Goal: Task Accomplishment & Management: Manage account settings

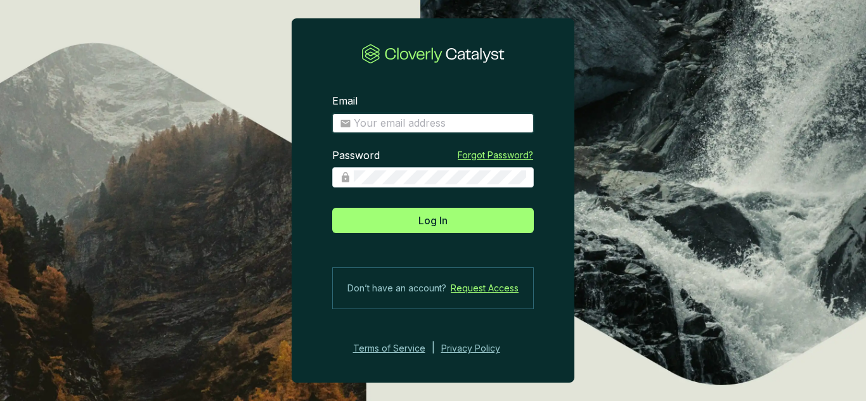
click at [429, 117] on input "Email" at bounding box center [440, 124] width 173 height 14
type input "[EMAIL_ADDRESS][DOMAIN_NAME]"
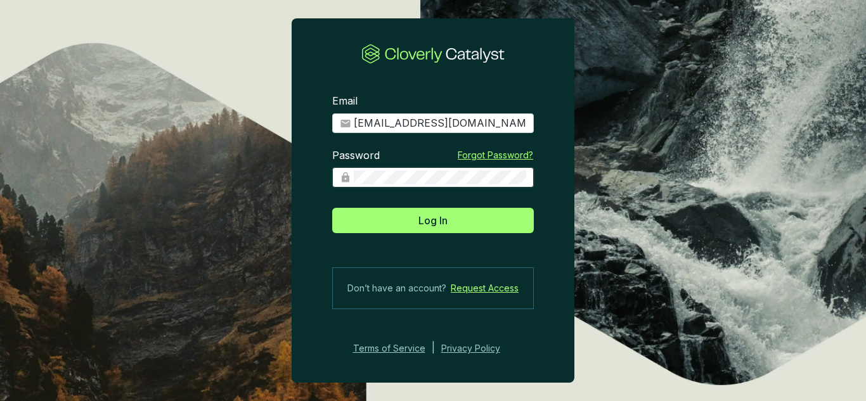
click at [332, 208] on button "Log In" at bounding box center [433, 220] width 202 height 25
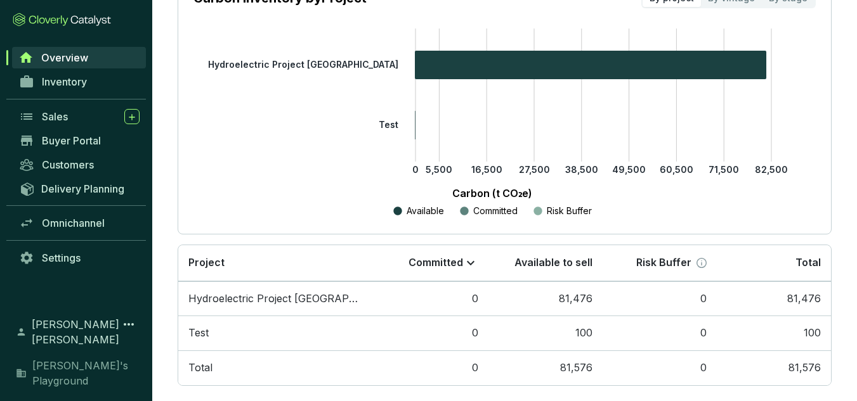
scroll to position [241, 0]
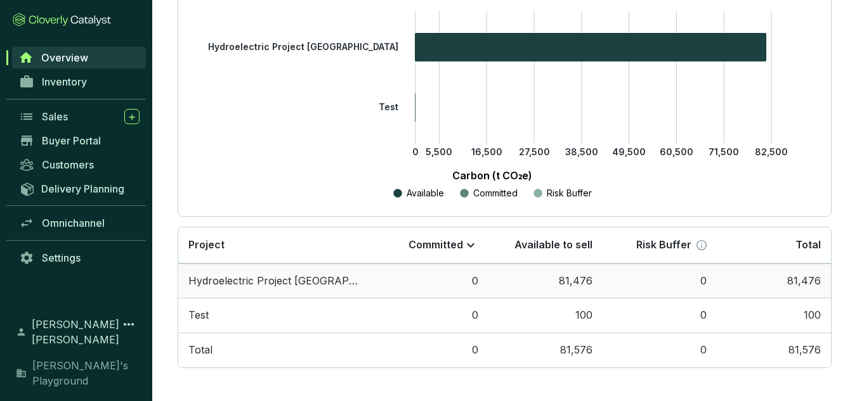
click at [281, 281] on td "Hydroelectric Project [GEOGRAPHIC_DATA]" at bounding box center [276, 281] width 196 height 35
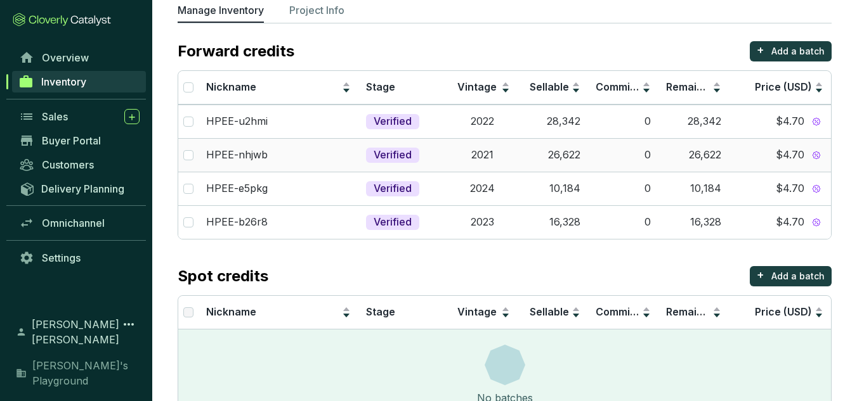
scroll to position [63, 0]
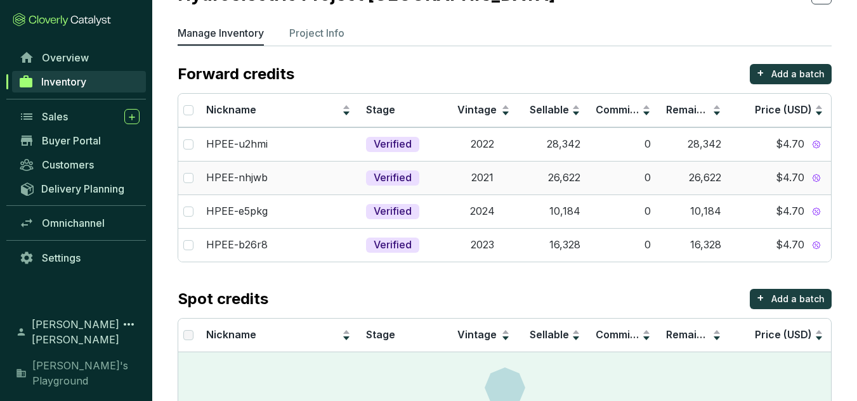
click at [499, 167] on td "2021" at bounding box center [482, 178] width 70 height 34
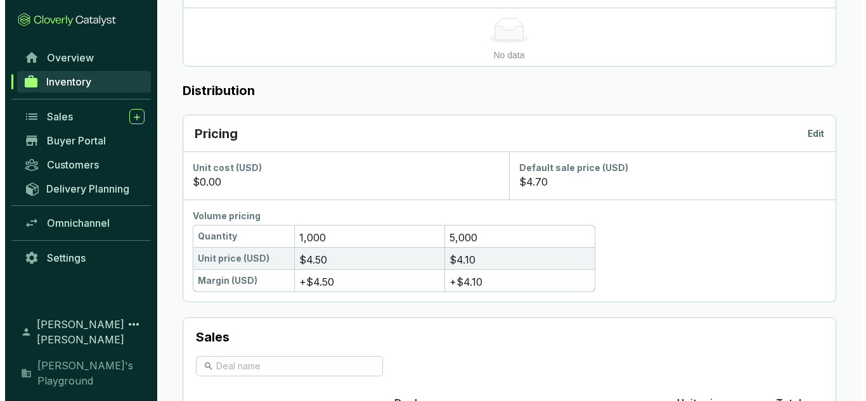
scroll to position [664, 0]
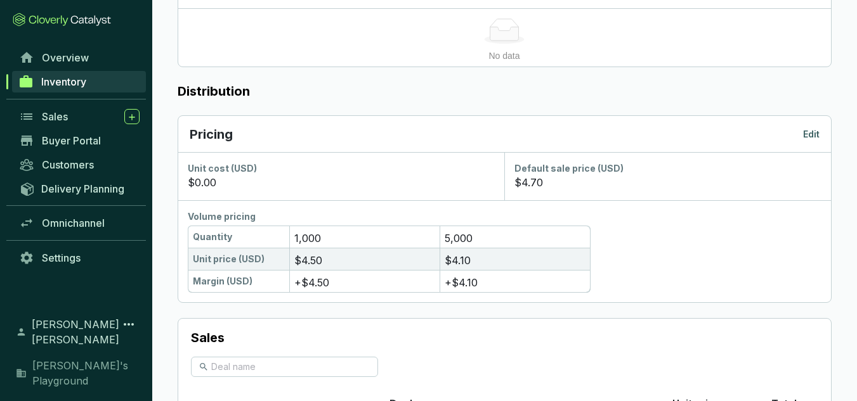
click at [812, 127] on div "Pricing Edit" at bounding box center [505, 135] width 630 height 18
click at [816, 133] on p "Edit" at bounding box center [811, 134] width 16 height 13
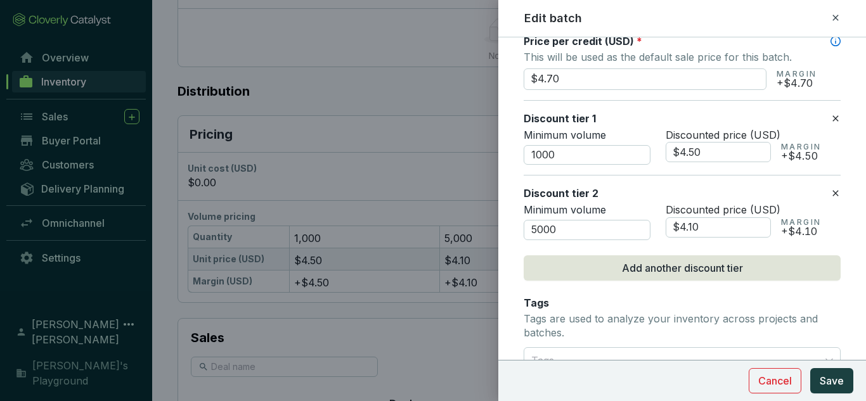
scroll to position [571, 0]
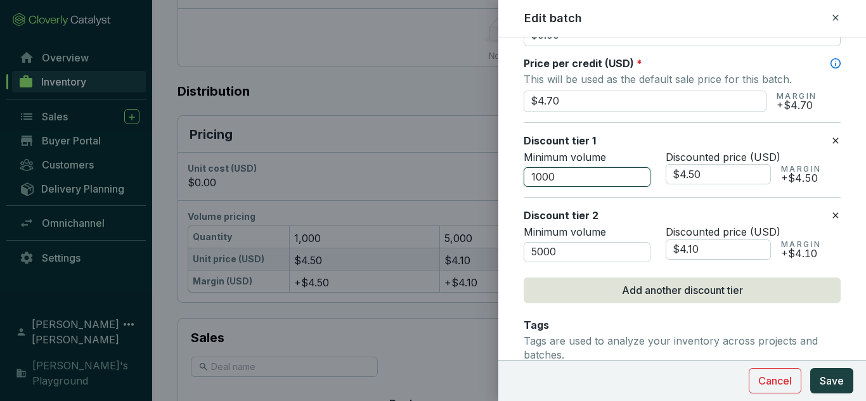
drag, startPoint x: 634, startPoint y: 178, endPoint x: 479, endPoint y: 176, distance: 154.8
click at [479, 176] on div "Edit batch Batch name * This is the internal name that will be used throughout …" at bounding box center [433, 200] width 866 height 401
type input "4000"
click at [696, 197] on section "Discount tier 1 Minimum volume 4000 Discounted price (USD) $4.50 MARGIN +$4.50" at bounding box center [682, 159] width 317 height 75
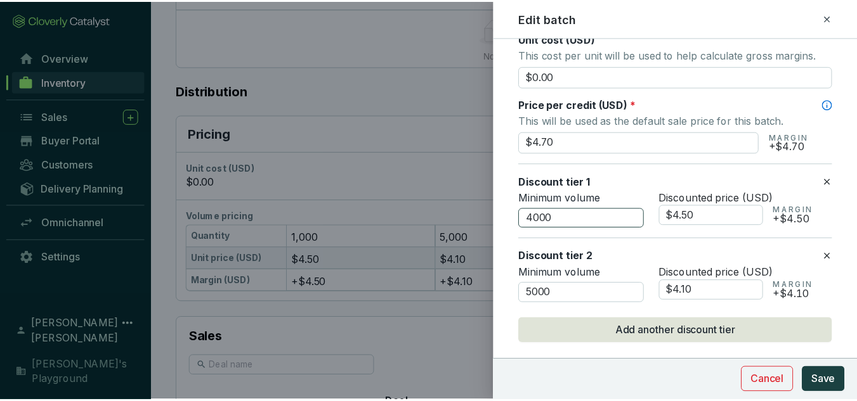
scroll to position [507, 0]
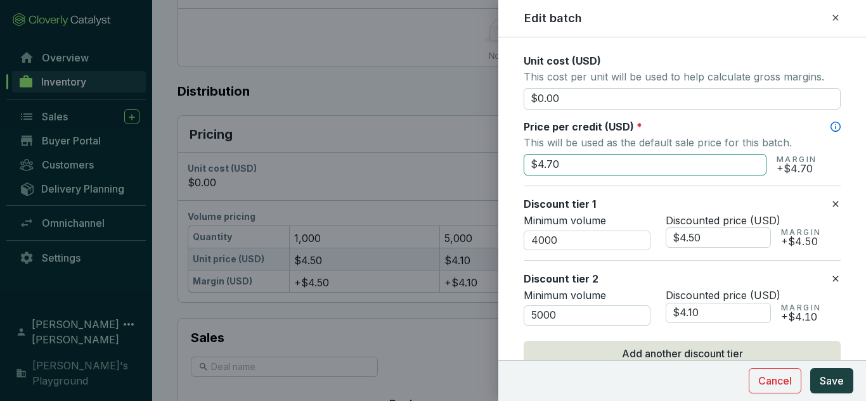
click at [584, 165] on input "$4.70" at bounding box center [645, 165] width 243 height 22
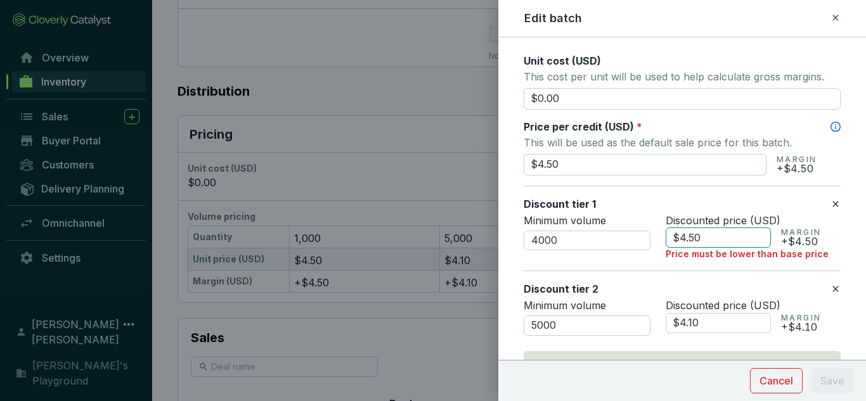
type input "$4.50"
click at [710, 246] on input "$4.50" at bounding box center [718, 238] width 105 height 20
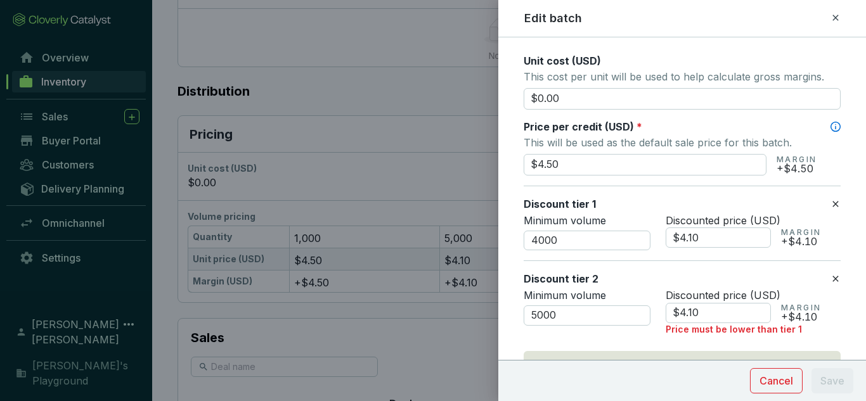
type input "$4.10"
click at [831, 273] on icon at bounding box center [836, 278] width 10 height 15
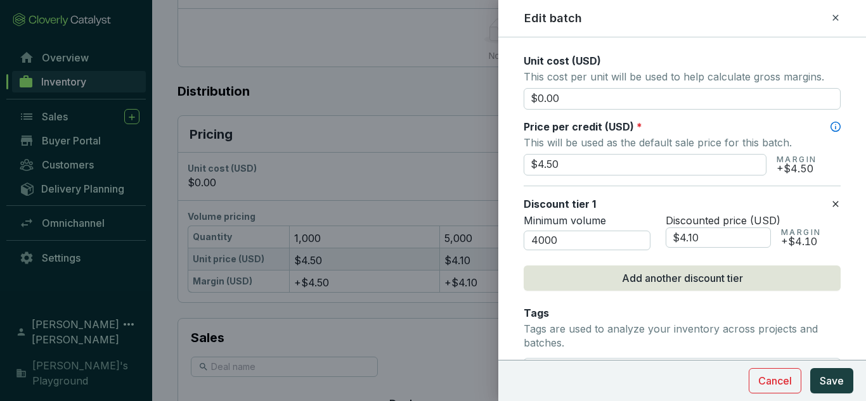
click at [640, 219] on p "Minimum volume" at bounding box center [587, 221] width 127 height 14
drag, startPoint x: 551, startPoint y: 251, endPoint x: 450, endPoint y: 237, distance: 101.7
click at [450, 237] on div "Edit batch Batch name * This is the internal name that will be used throughout …" at bounding box center [433, 200] width 866 height 401
type input "3000"
click at [826, 385] on span "Save" at bounding box center [832, 381] width 24 height 15
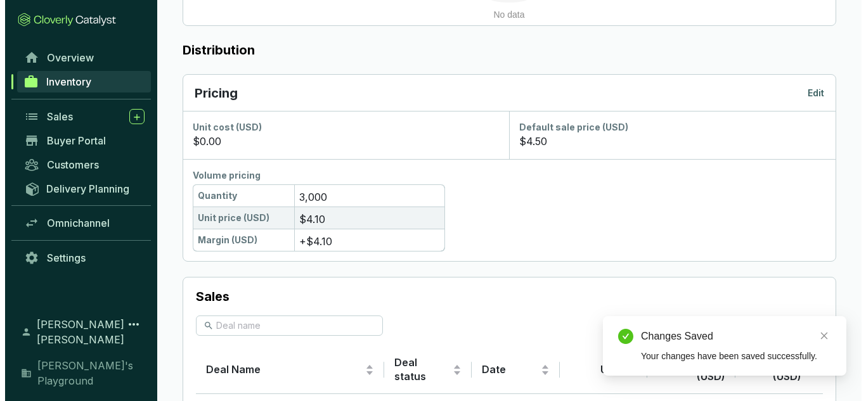
scroll to position [728, 0]
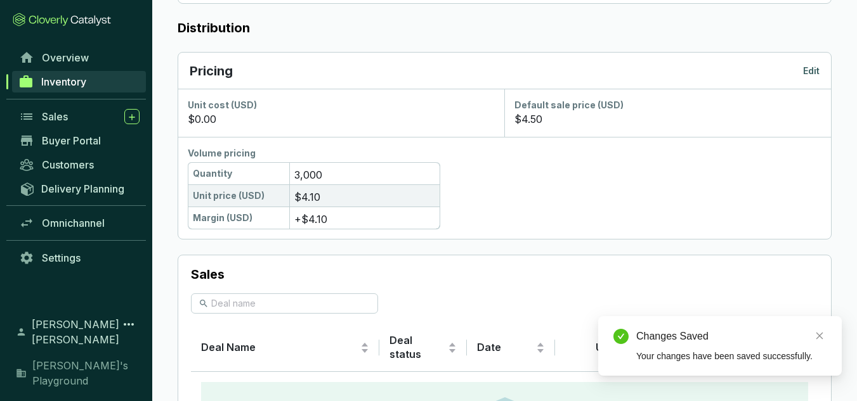
click at [821, 68] on div "Pricing Edit" at bounding box center [504, 71] width 653 height 37
click at [814, 69] on p "Edit" at bounding box center [811, 71] width 16 height 13
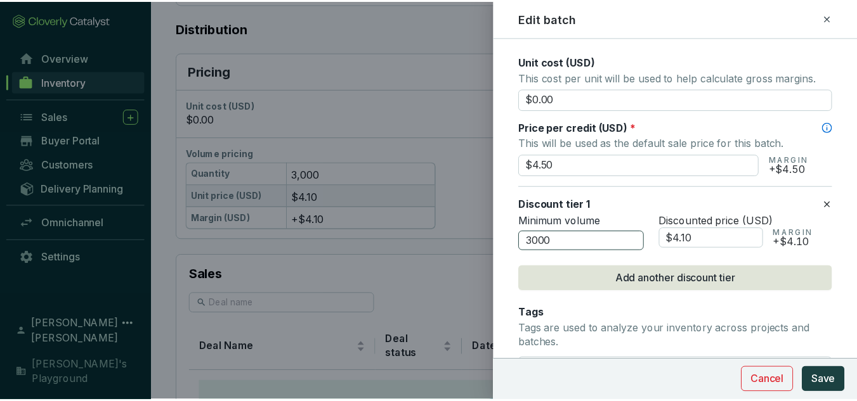
scroll to position [507, 0]
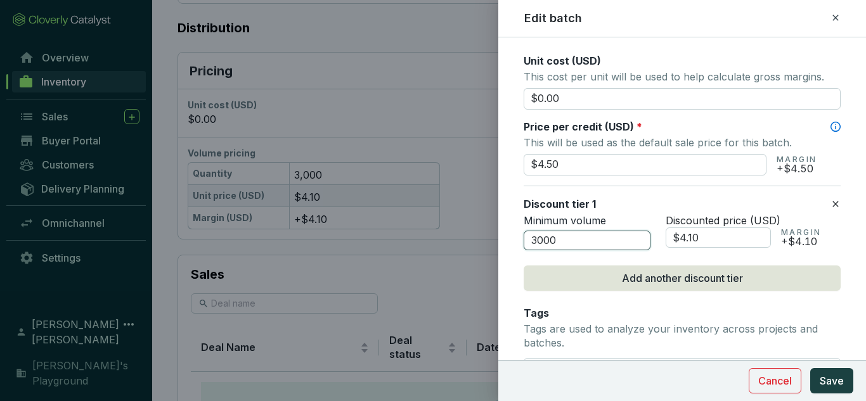
click at [539, 234] on input "3000" at bounding box center [587, 241] width 127 height 20
type input "4000"
click at [817, 383] on button "Save" at bounding box center [832, 381] width 43 height 25
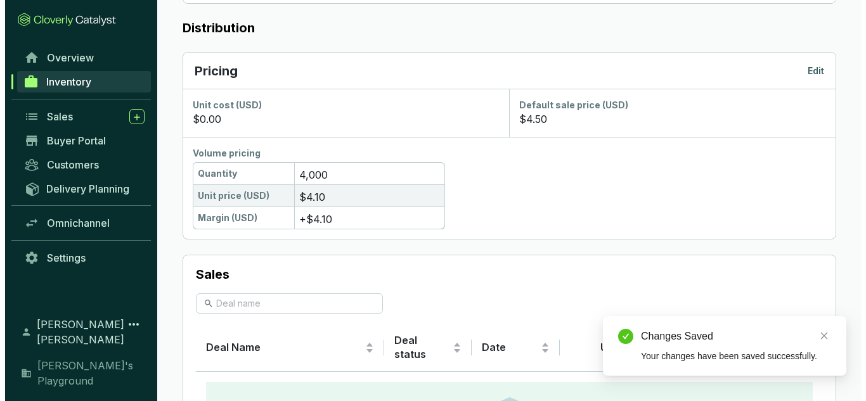
scroll to position [664, 0]
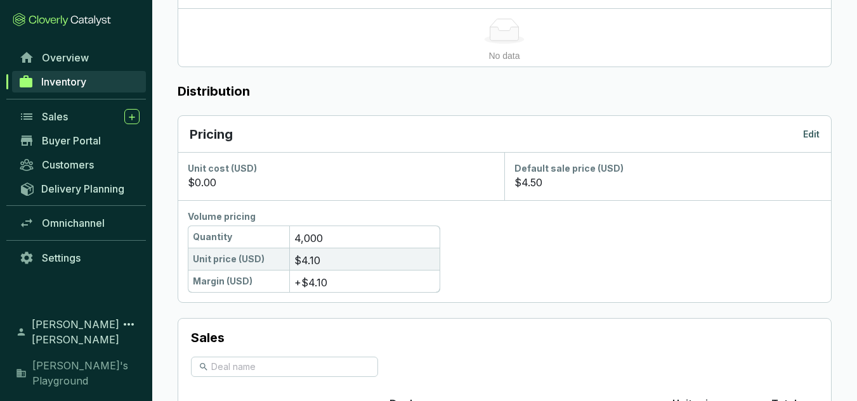
click at [804, 136] on p "Edit" at bounding box center [811, 134] width 16 height 13
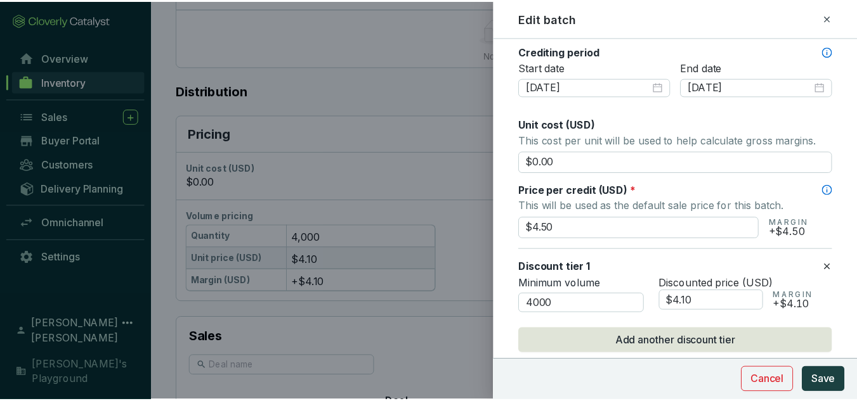
scroll to position [507, 0]
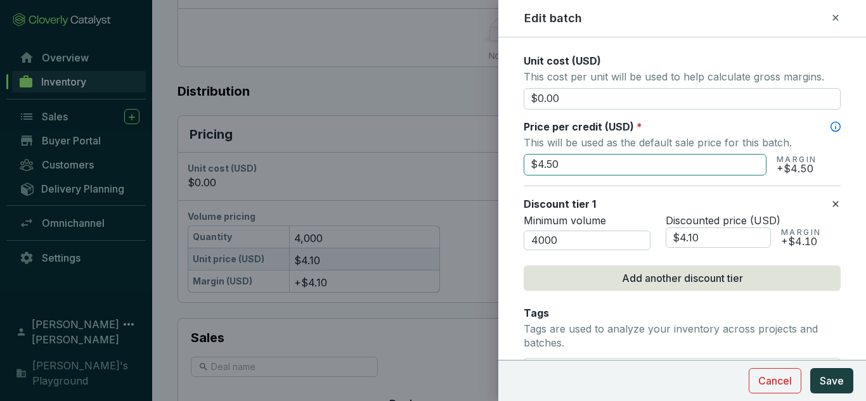
click at [564, 163] on input "$4.50" at bounding box center [645, 165] width 243 height 22
type input "$4.40"
click at [720, 235] on input "$4.10" at bounding box center [718, 238] width 105 height 20
type input "$4.00"
click at [823, 378] on span "Save" at bounding box center [832, 381] width 24 height 15
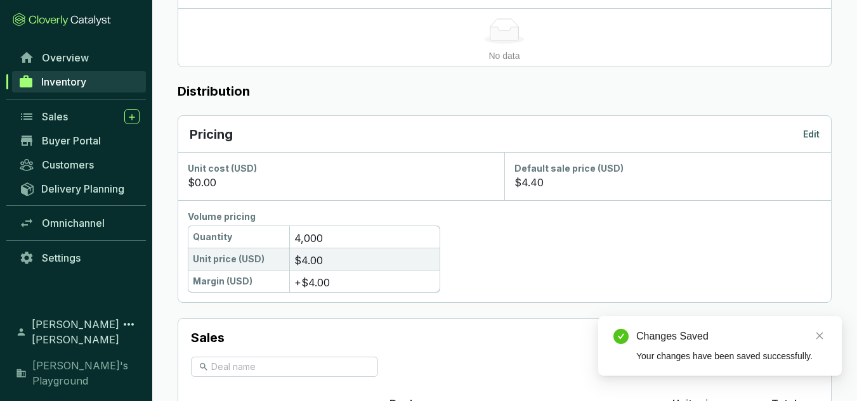
click at [483, 266] on div "Unit price (USD) $4.00" at bounding box center [504, 259] width 633 height 22
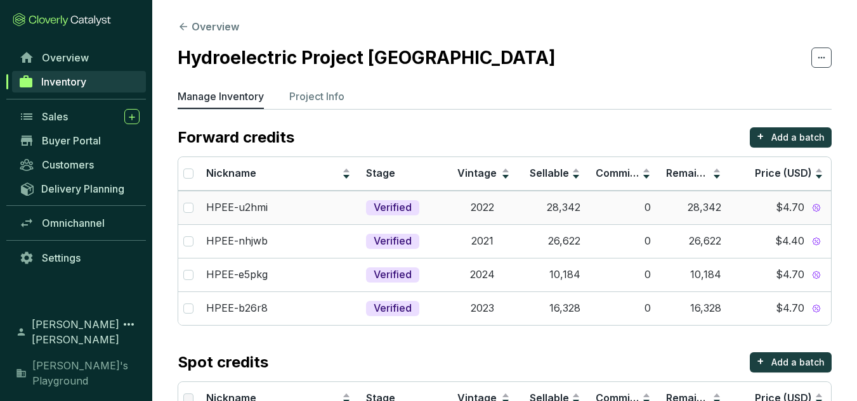
click at [507, 209] on td "2022" at bounding box center [482, 208] width 70 height 34
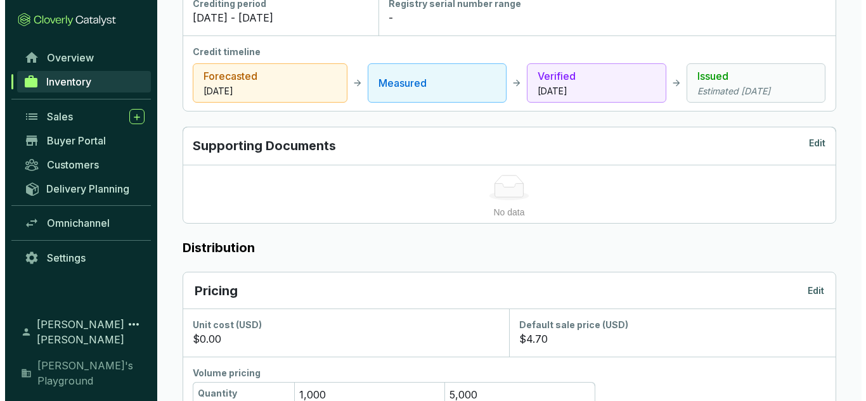
scroll to position [634, 0]
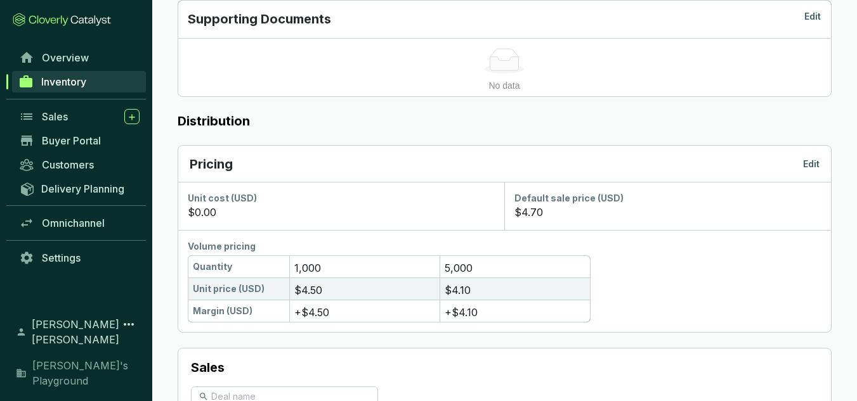
click at [816, 162] on p "Edit" at bounding box center [811, 164] width 16 height 13
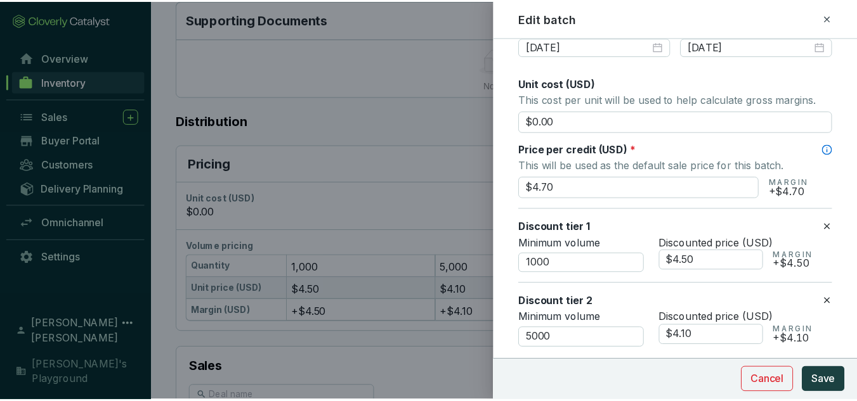
scroll to position [507, 0]
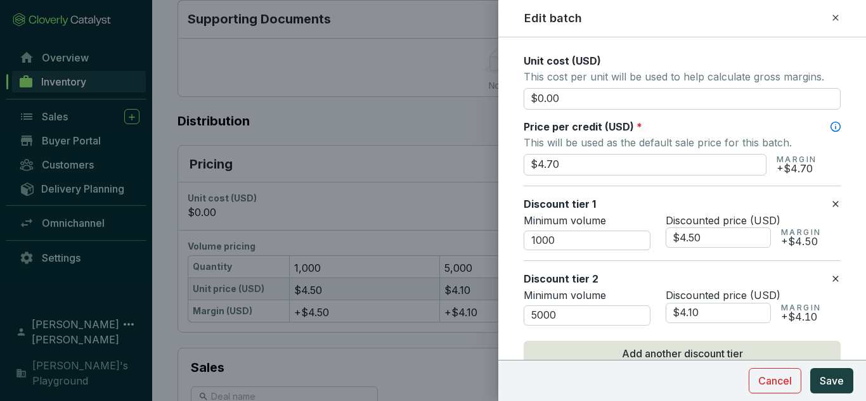
drag, startPoint x: 574, startPoint y: 159, endPoint x: 505, endPoint y: 157, distance: 69.1
click at [505, 157] on form "Batch name * This is the internal name that will be used throughout Catalyst. H…" at bounding box center [683, 160] width 368 height 1231
click at [559, 162] on input "$4.70" at bounding box center [645, 165] width 243 height 22
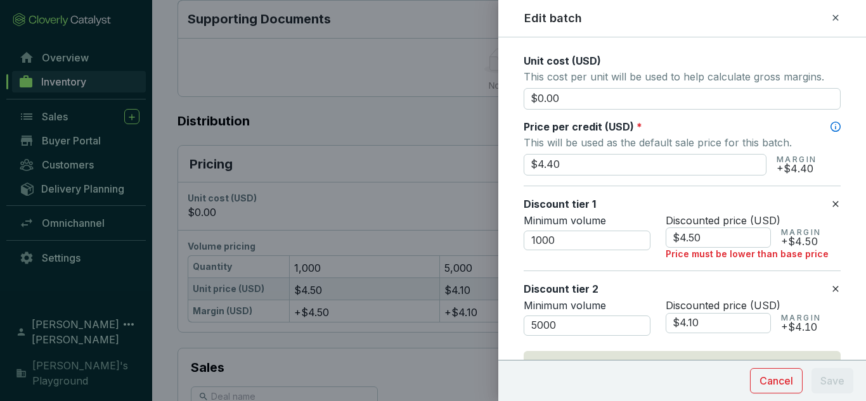
type input "$4.40"
click at [831, 204] on icon at bounding box center [836, 204] width 10 height 15
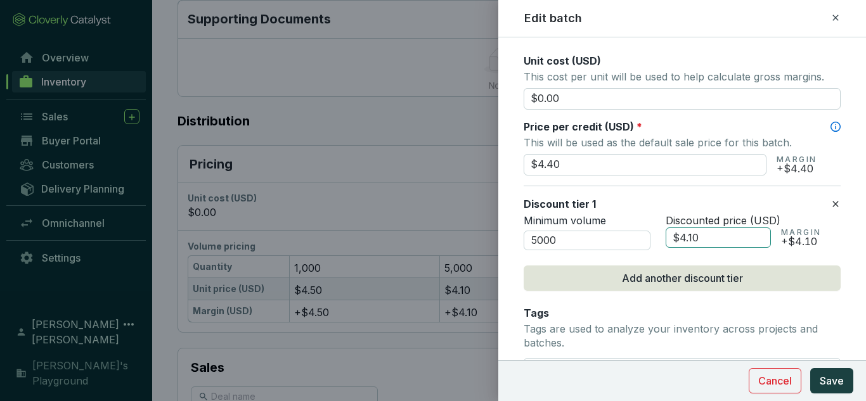
click at [693, 233] on input "$4.10" at bounding box center [718, 238] width 105 height 20
type input "$4.00"
drag, startPoint x: 501, startPoint y: 246, endPoint x: 485, endPoint y: 246, distance: 16.5
click at [485, 246] on div "Edit batch Batch name * This is the internal name that will be used throughout …" at bounding box center [433, 200] width 866 height 401
type input "4000"
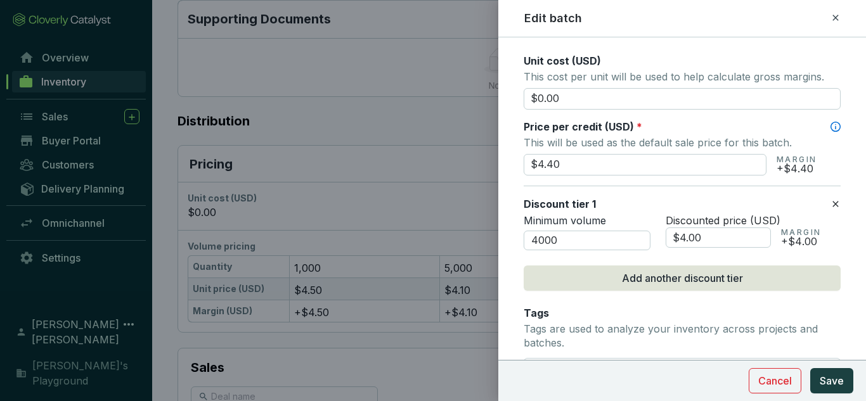
click at [637, 216] on p "Minimum volume" at bounding box center [587, 221] width 127 height 14
click at [836, 383] on span "Save" at bounding box center [832, 381] width 24 height 15
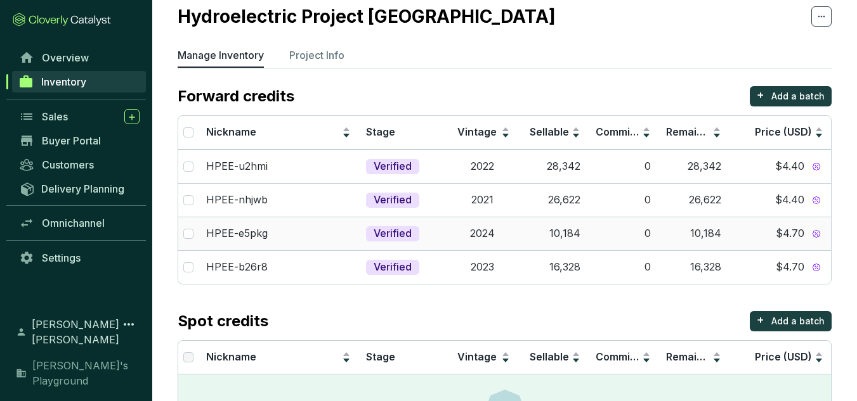
scroll to position [63, 0]
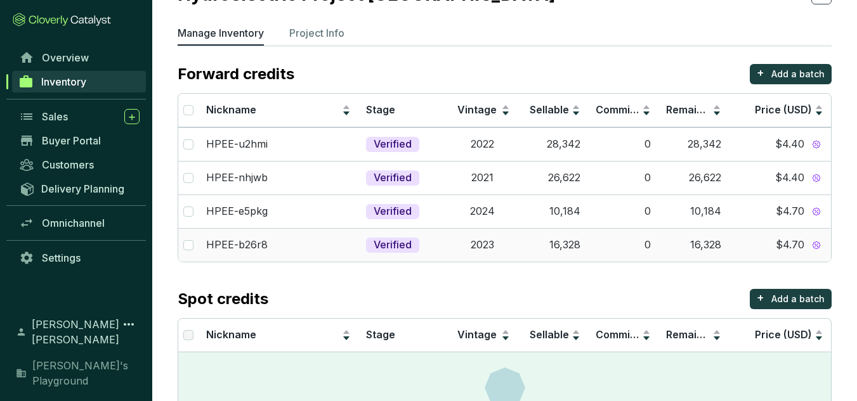
click at [508, 243] on td "2023" at bounding box center [482, 245] width 70 height 34
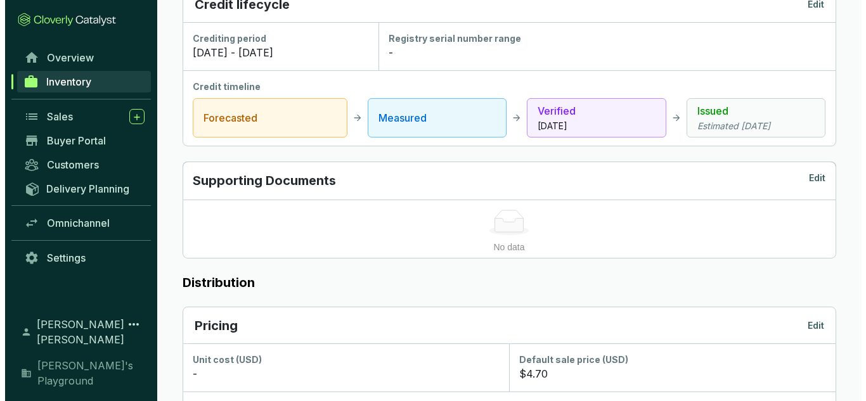
scroll to position [571, 0]
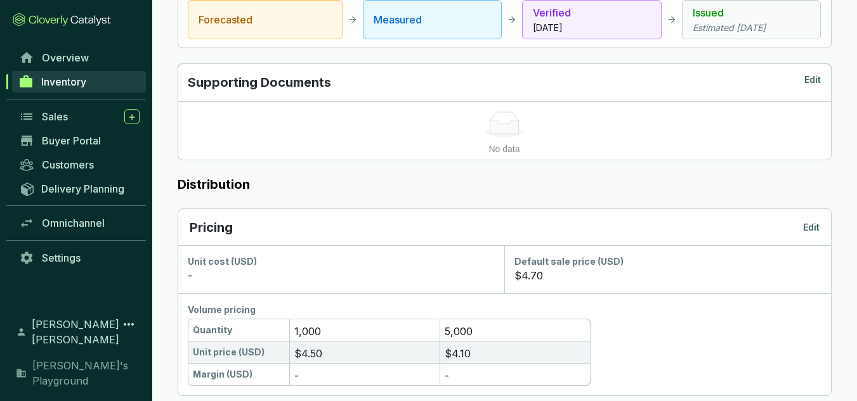
click at [803, 233] on p "Edit" at bounding box center [811, 227] width 16 height 13
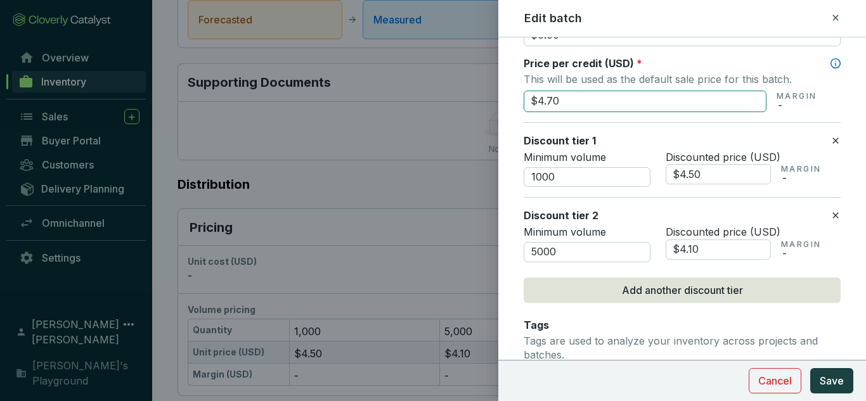
click at [565, 104] on input "$4.70" at bounding box center [645, 102] width 243 height 22
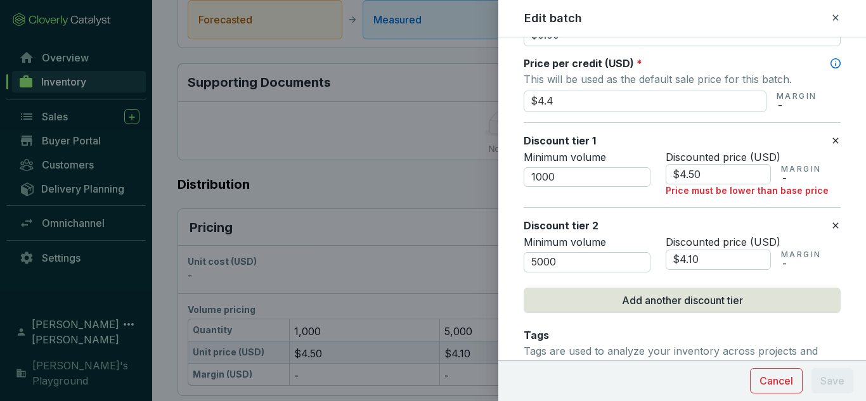
type input "$4.40"
click at [831, 140] on icon at bounding box center [836, 140] width 10 height 15
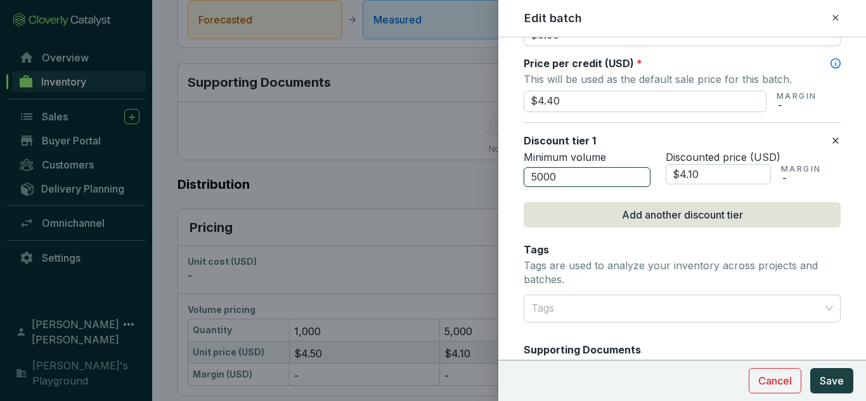
drag, startPoint x: 579, startPoint y: 184, endPoint x: 481, endPoint y: 180, distance: 98.4
click at [481, 180] on div "Edit batch Batch name * This is the internal name that will be used throughout …" at bounding box center [433, 200] width 866 height 401
type input "4000"
click at [700, 178] on input "$4.10" at bounding box center [718, 174] width 105 height 20
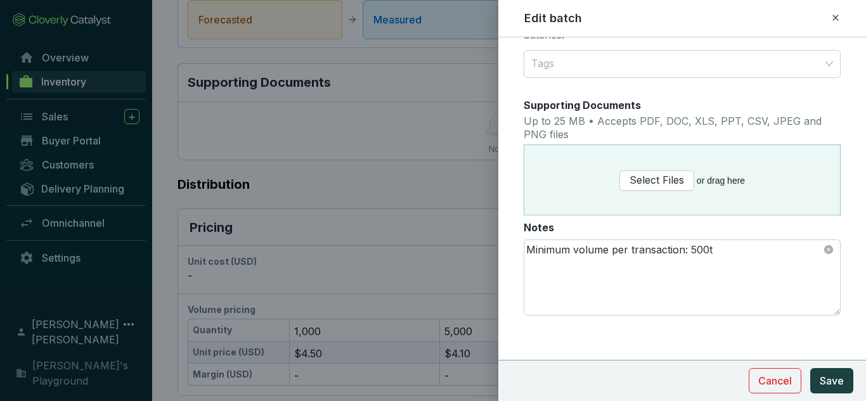
scroll to position [821, 0]
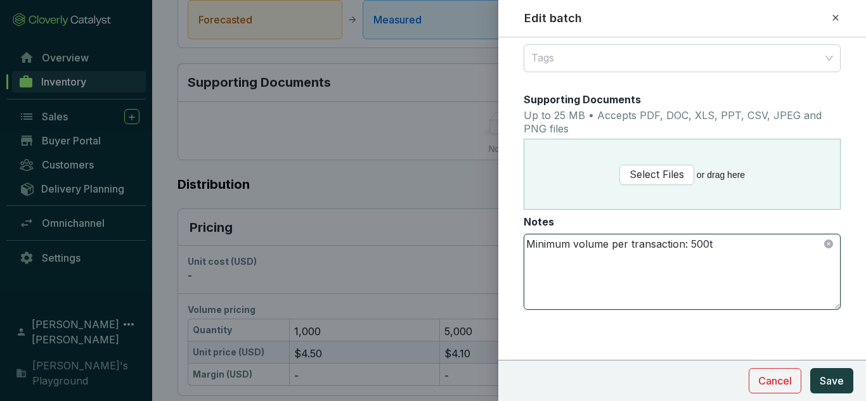
type input "$4.00"
drag, startPoint x: 717, startPoint y: 250, endPoint x: 494, endPoint y: 271, distance: 223.7
click at [494, 271] on div "Edit batch Batch name * This is the internal name that will be used throughout …" at bounding box center [433, 200] width 866 height 401
click at [732, 275] on textarea "Minimum volume per transaction: 500t" at bounding box center [683, 272] width 316 height 75
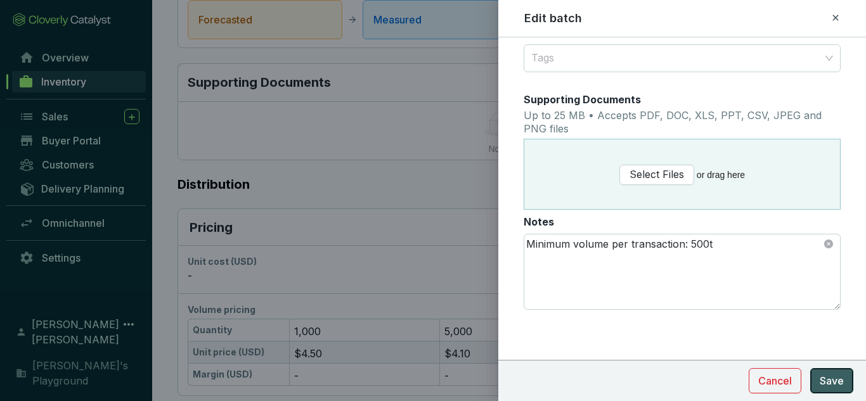
click at [839, 374] on span "Save" at bounding box center [832, 381] width 24 height 15
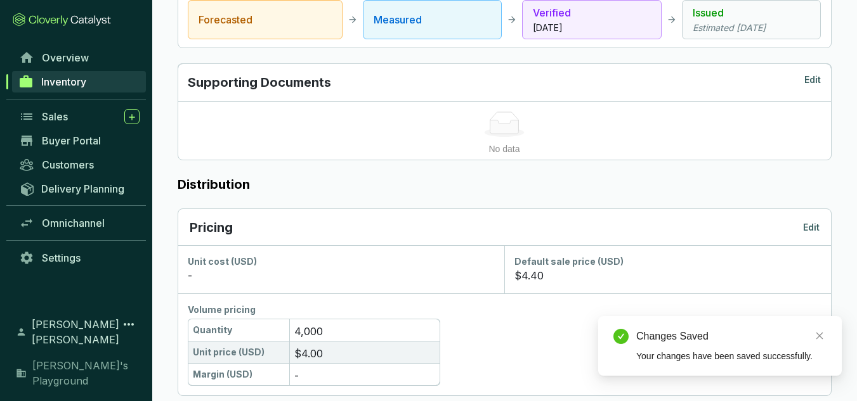
click at [447, 299] on div "Volume pricing Quantity 4,000 Unit price (USD) $4.00 Margin (USD) -" at bounding box center [504, 345] width 653 height 102
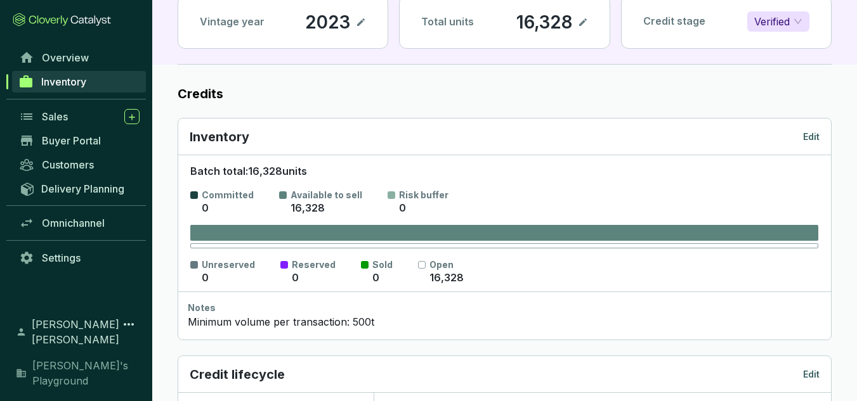
scroll to position [93, 0]
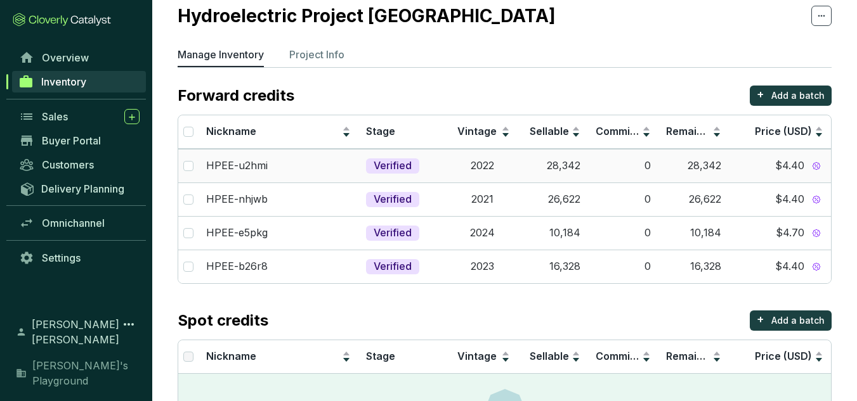
scroll to position [63, 0]
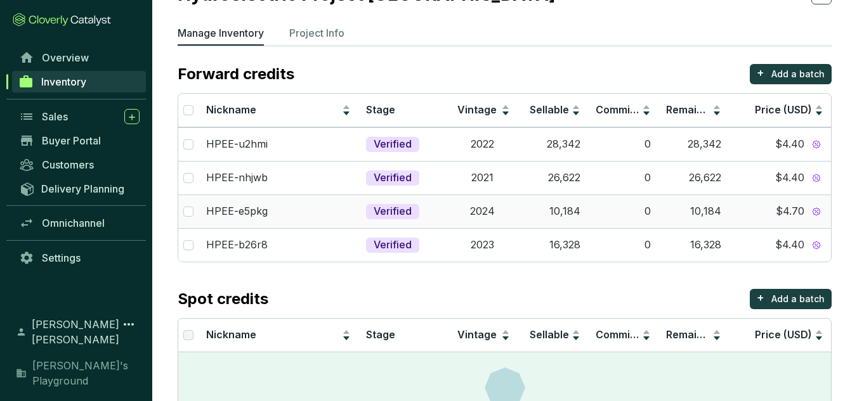
click at [493, 217] on td "2024" at bounding box center [482, 212] width 70 height 34
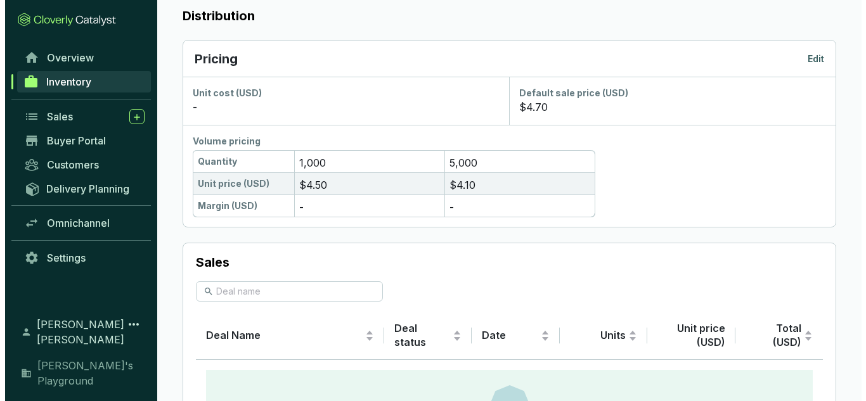
scroll to position [761, 0]
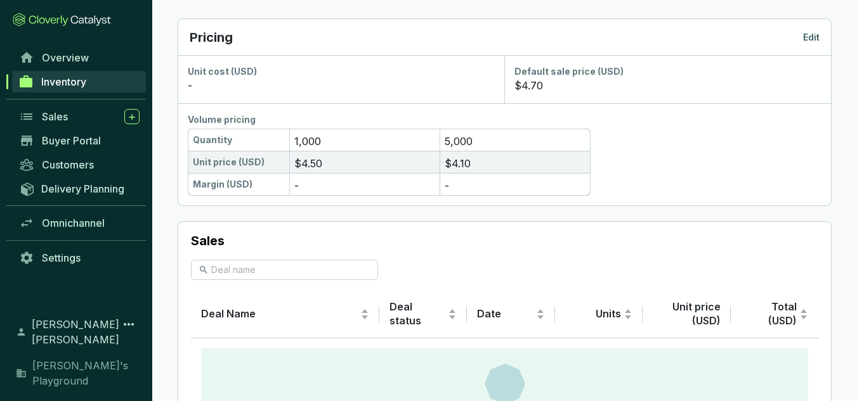
click at [816, 38] on p "Edit" at bounding box center [811, 37] width 16 height 13
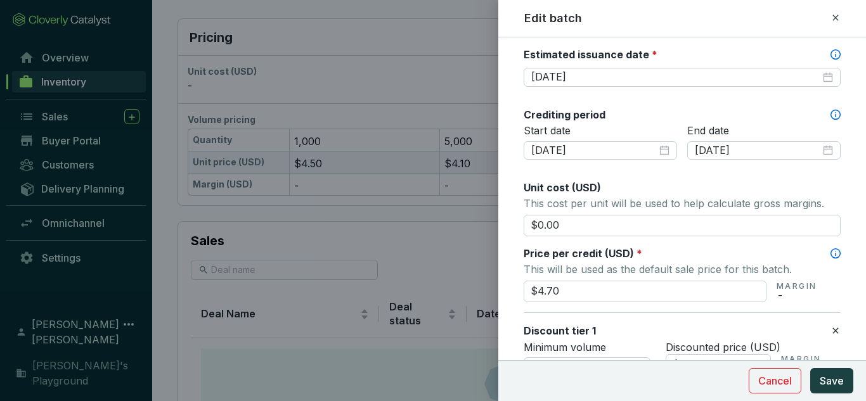
scroll to position [444, 0]
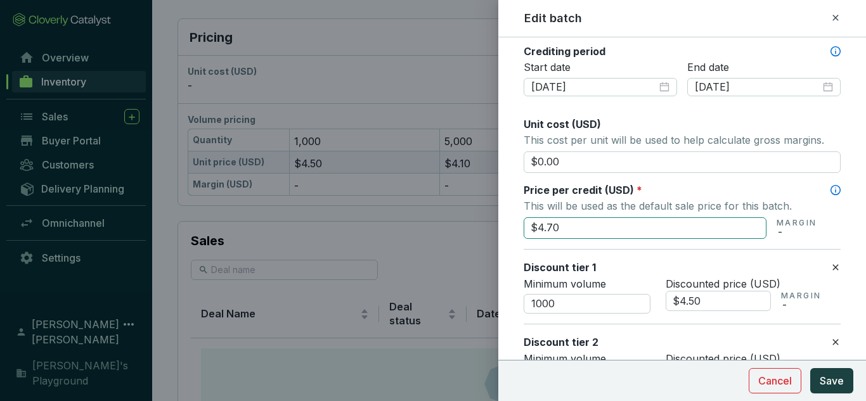
click at [569, 236] on input "$4.70" at bounding box center [645, 229] width 243 height 22
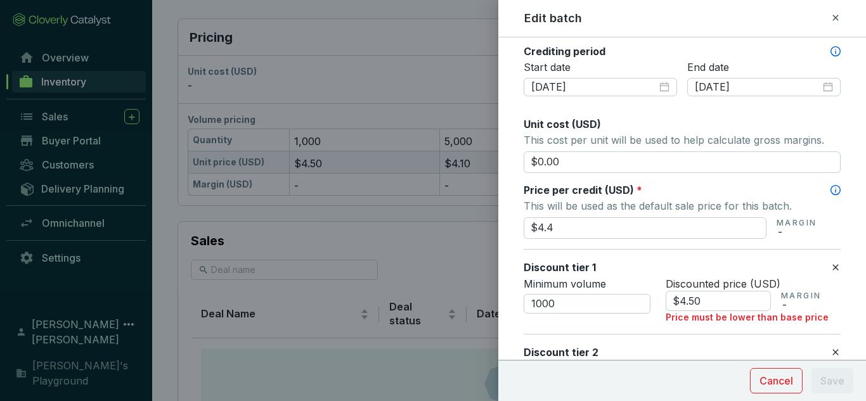
type input "$4.40"
click at [832, 264] on form "Batch name * This is the internal name that will be used throughout Catalyst. H…" at bounding box center [683, 229] width 368 height 1241
click at [831, 270] on icon at bounding box center [836, 267] width 10 height 15
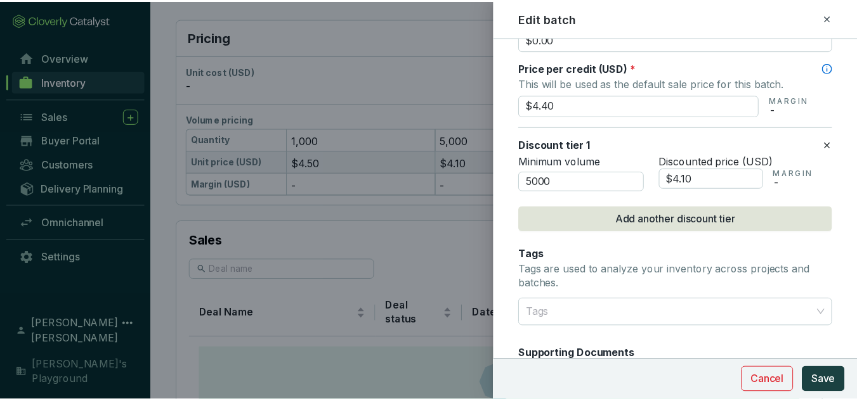
scroll to position [571, 0]
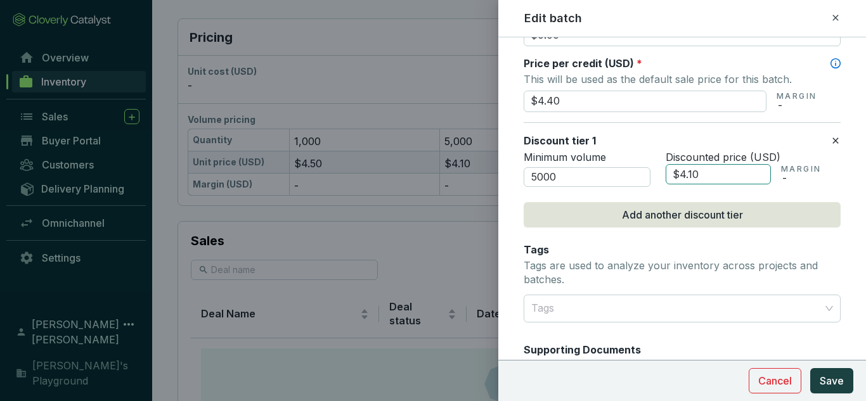
click at [703, 174] on input "$4.10" at bounding box center [718, 174] width 105 height 20
type input "$4.00"
click at [536, 177] on input "5000" at bounding box center [587, 177] width 127 height 20
type input "4000"
click at [836, 381] on span "Save" at bounding box center [832, 381] width 24 height 15
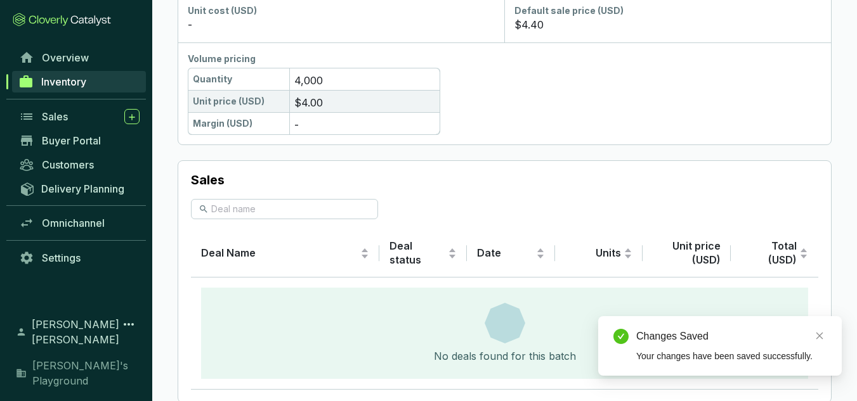
scroll to position [825, 0]
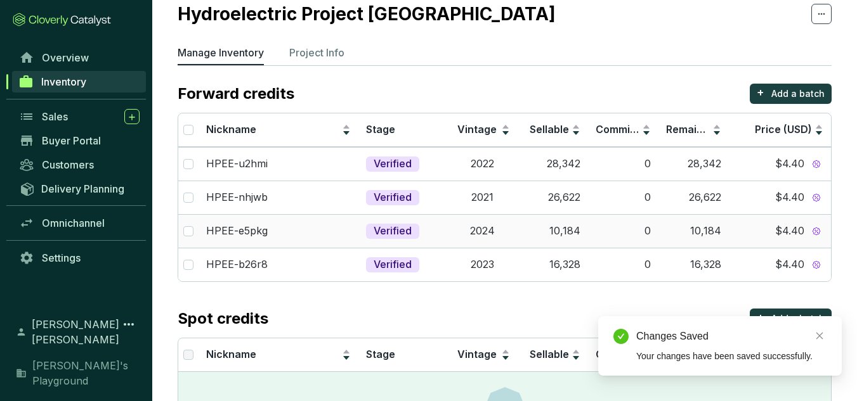
scroll to position [63, 0]
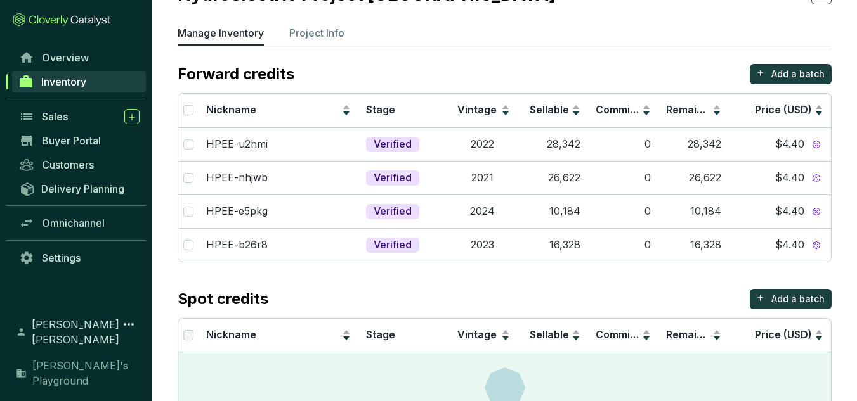
click at [627, 290] on div "Spot credits + Add a batch" at bounding box center [505, 299] width 654 height 20
